Goal: Task Accomplishment & Management: Complete application form

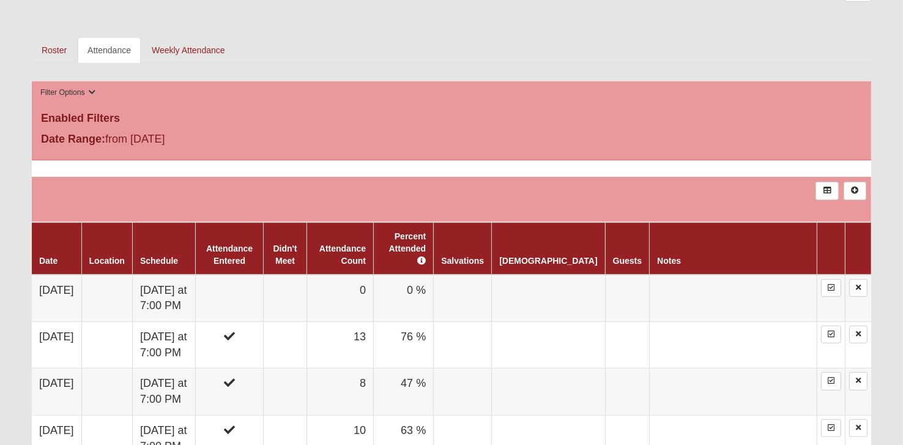
scroll to position [565, 0]
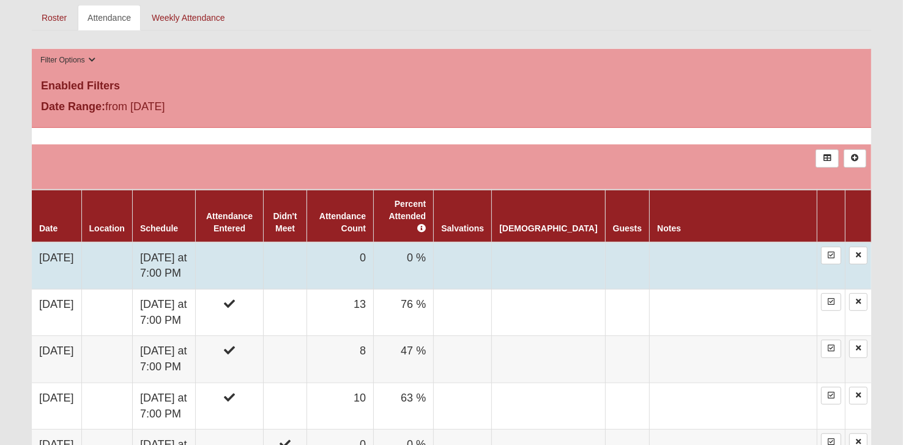
click at [81, 267] on td "[DATE]" at bounding box center [57, 265] width 50 height 47
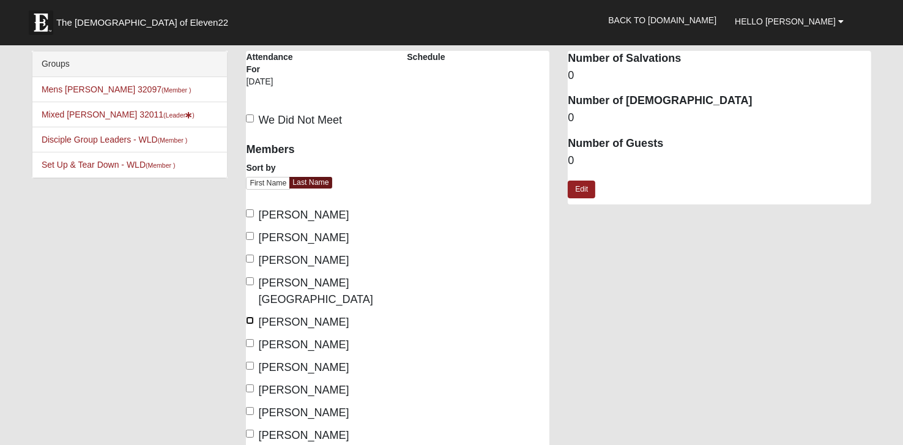
click at [248, 316] on input "Johnson, David" at bounding box center [250, 320] width 8 height 8
checkbox input "true"
click at [249, 339] on input "Johnson, Loretta Jo" at bounding box center [250, 343] width 8 height 8
checkbox input "true"
click at [250, 362] on input "Johnson, Roland" at bounding box center [250, 366] width 8 height 8
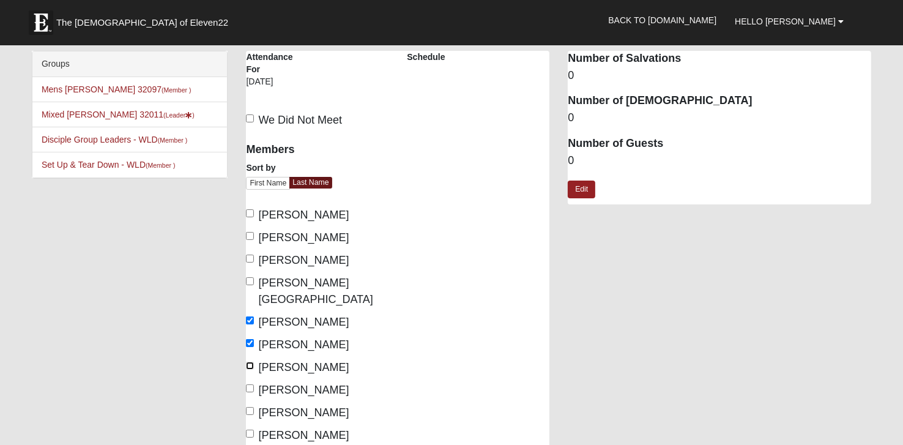
checkbox input "true"
click at [250, 384] on input "Johnson, Vicki" at bounding box center [250, 388] width 8 height 8
checkbox input "true"
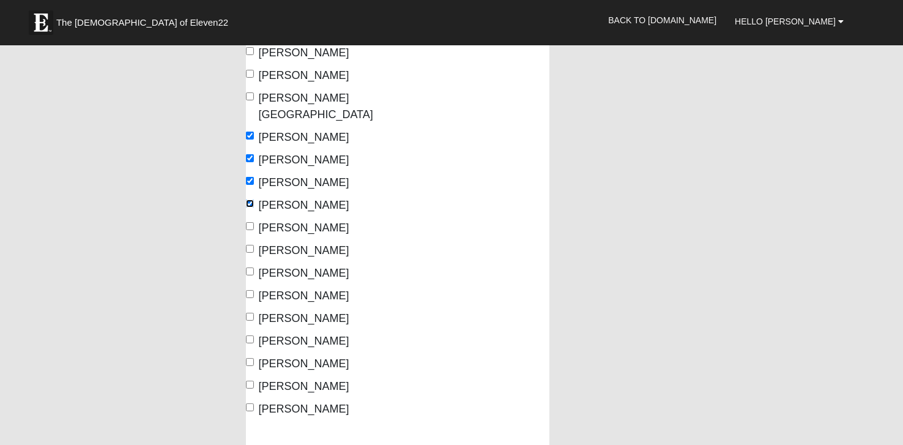
scroll to position [206, 0]
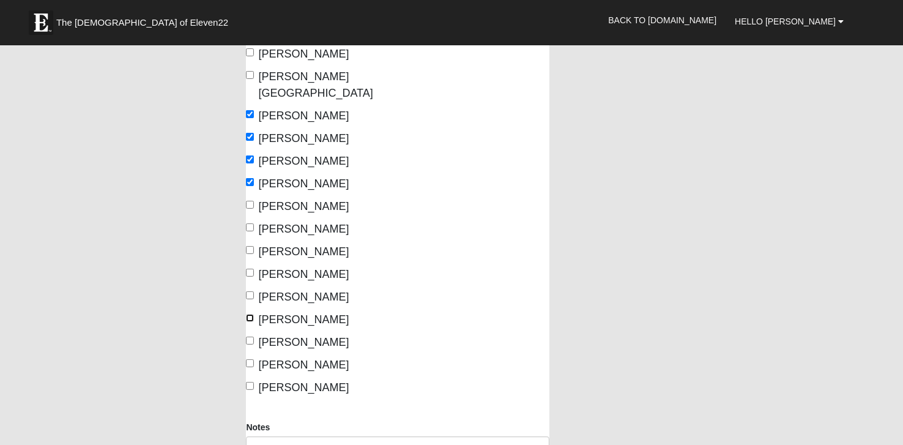
click at [248, 314] on input "Schock, Khris" at bounding box center [250, 318] width 8 height 8
checkbox input "true"
click at [252, 337] on input "Schock, Renee" at bounding box center [250, 341] width 8 height 8
checkbox input "true"
click at [250, 359] on input "Sherry, David" at bounding box center [250, 363] width 8 height 8
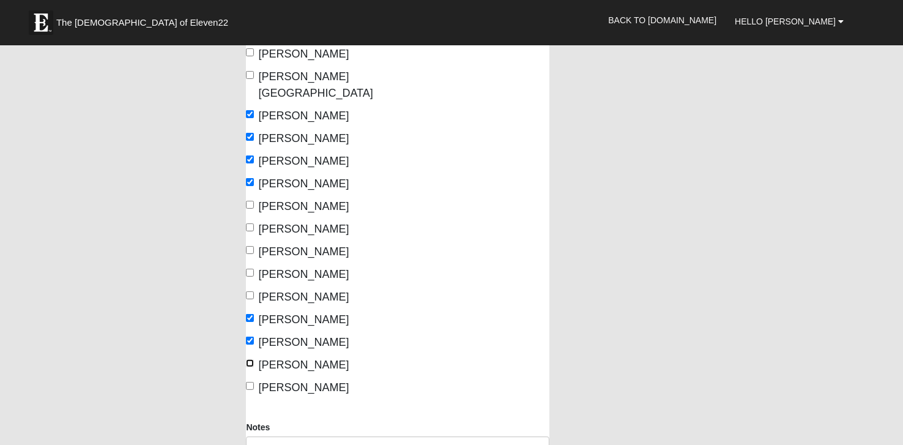
checkbox input "true"
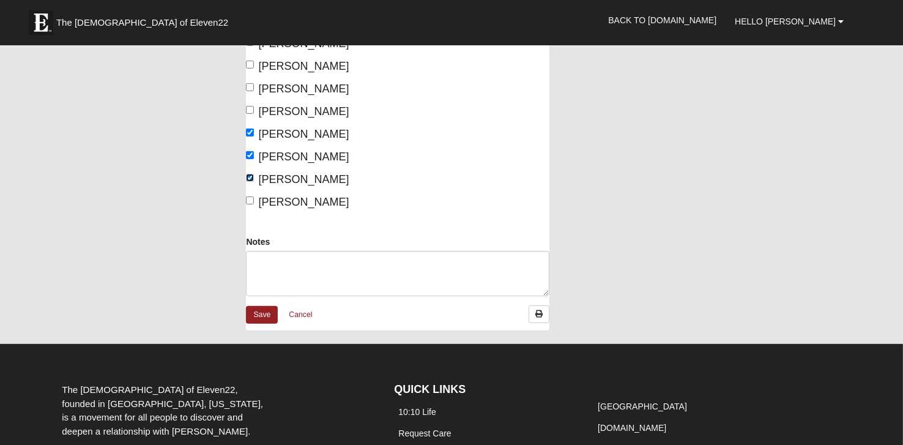
scroll to position [424, 0]
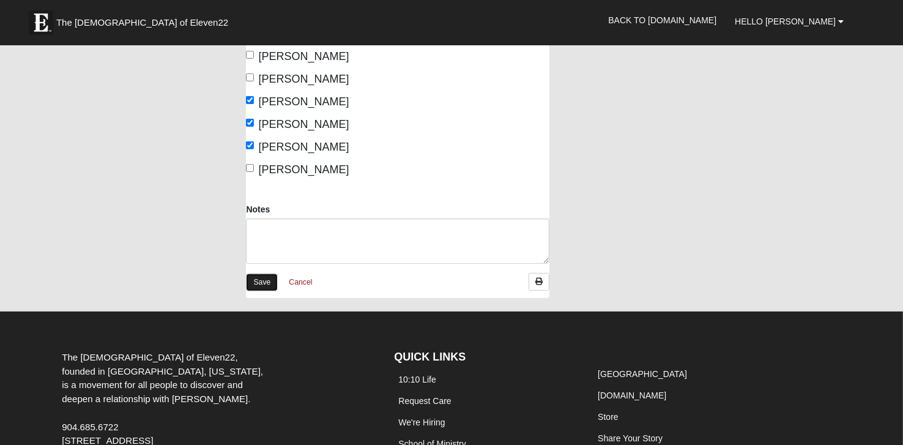
click at [263, 274] on link "Save" at bounding box center [262, 283] width 32 height 18
